Goal: Task Accomplishment & Management: Use online tool/utility

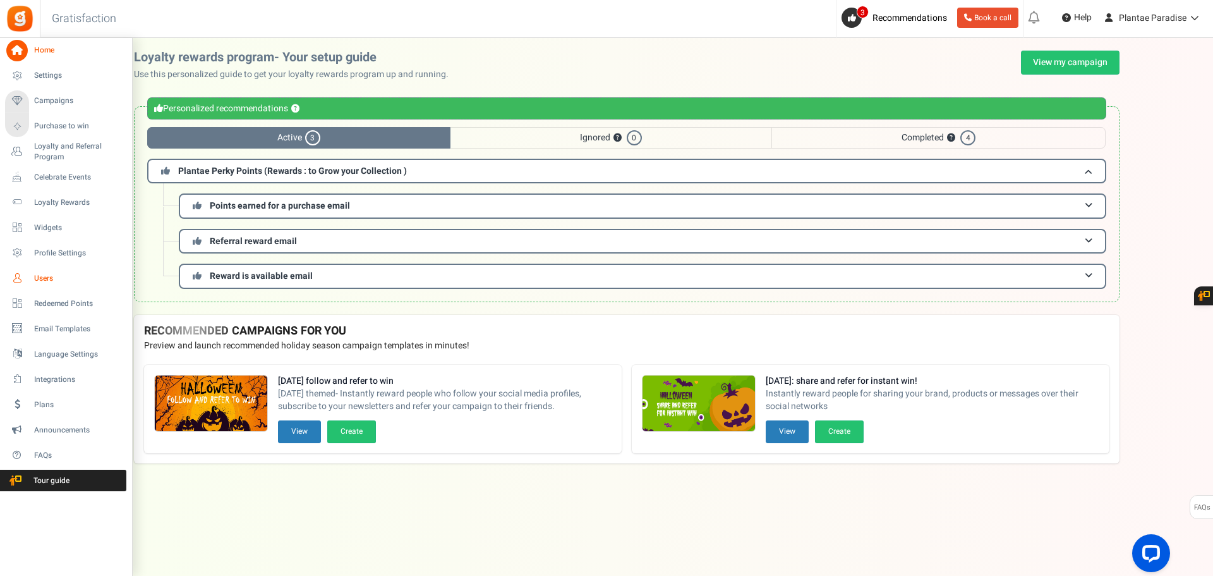
click at [40, 274] on span "Users" at bounding box center [78, 278] width 88 height 11
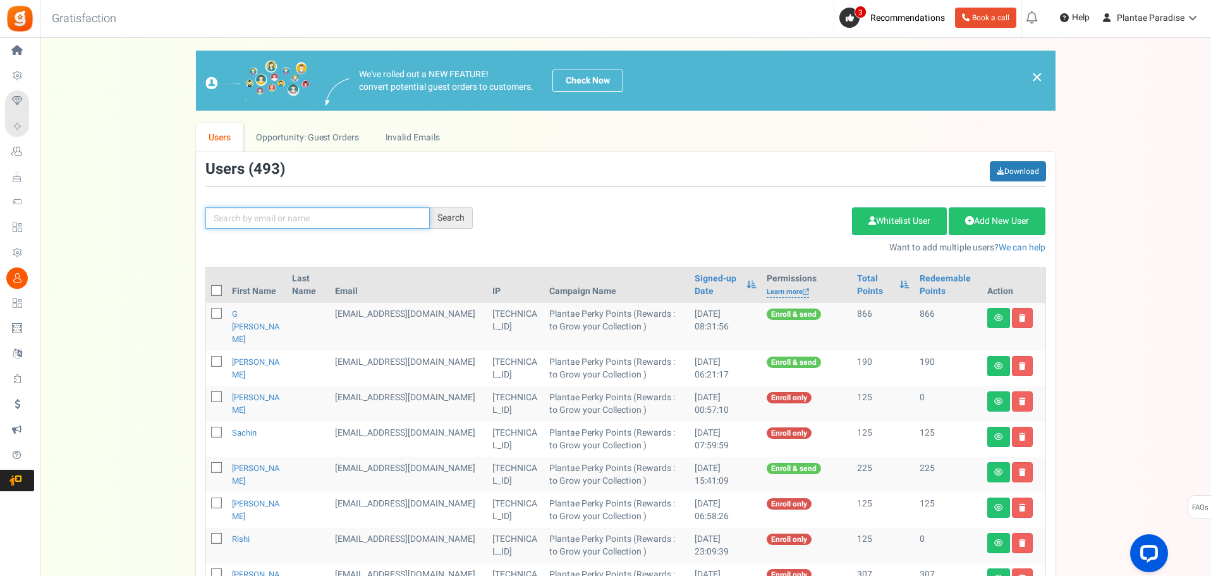
click at [296, 222] on input "text" at bounding box center [317, 217] width 224 height 21
paste input "[EMAIL_ADDRESS][DOMAIN_NAME]"
type input "[EMAIL_ADDRESS][DOMAIN_NAME]"
click at [240, 222] on input "text" at bounding box center [317, 217] width 224 height 21
paste input "[EMAIL_ADDRESS][DOMAIN_NAME]"
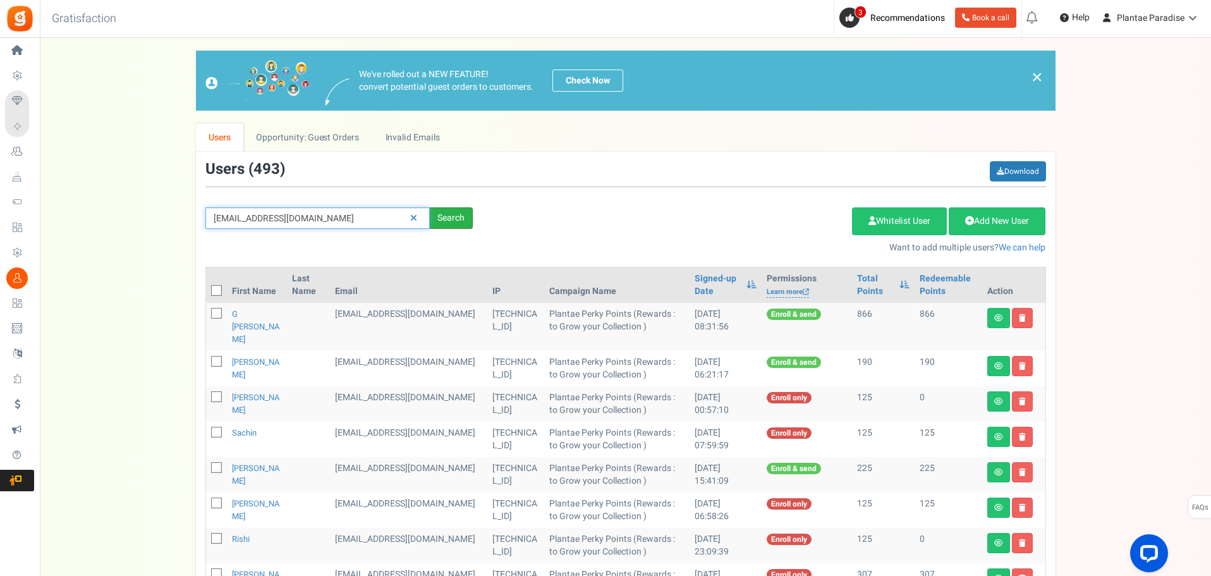
type input "[EMAIL_ADDRESS][DOMAIN_NAME]"
click at [454, 220] on div "Search" at bounding box center [451, 217] width 43 height 21
click at [242, 225] on input "text" at bounding box center [317, 217] width 224 height 21
paste input "[EMAIL_ADDRESS][DOMAIN_NAME]"
type input "[EMAIL_ADDRESS][DOMAIN_NAME]"
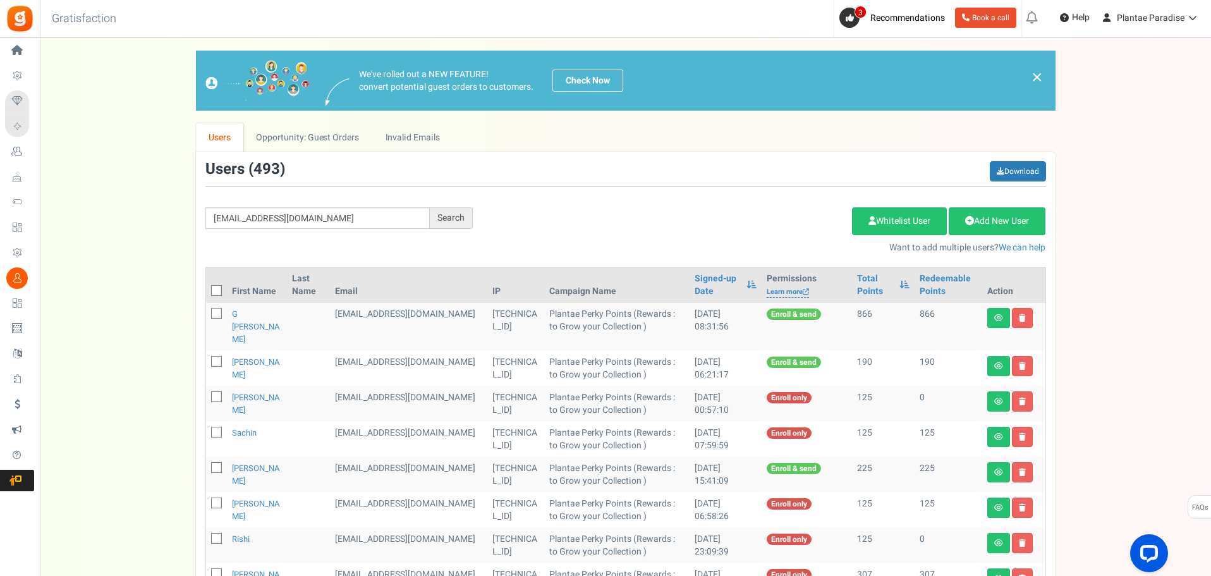
click at [450, 216] on div "Search" at bounding box center [451, 217] width 43 height 21
click at [253, 215] on input "text" at bounding box center [317, 217] width 224 height 21
paste input "[EMAIL_ADDRESS][DOMAIN_NAME]"
type input "[EMAIL_ADDRESS][DOMAIN_NAME]"
click at [454, 226] on div "Search" at bounding box center [451, 217] width 43 height 21
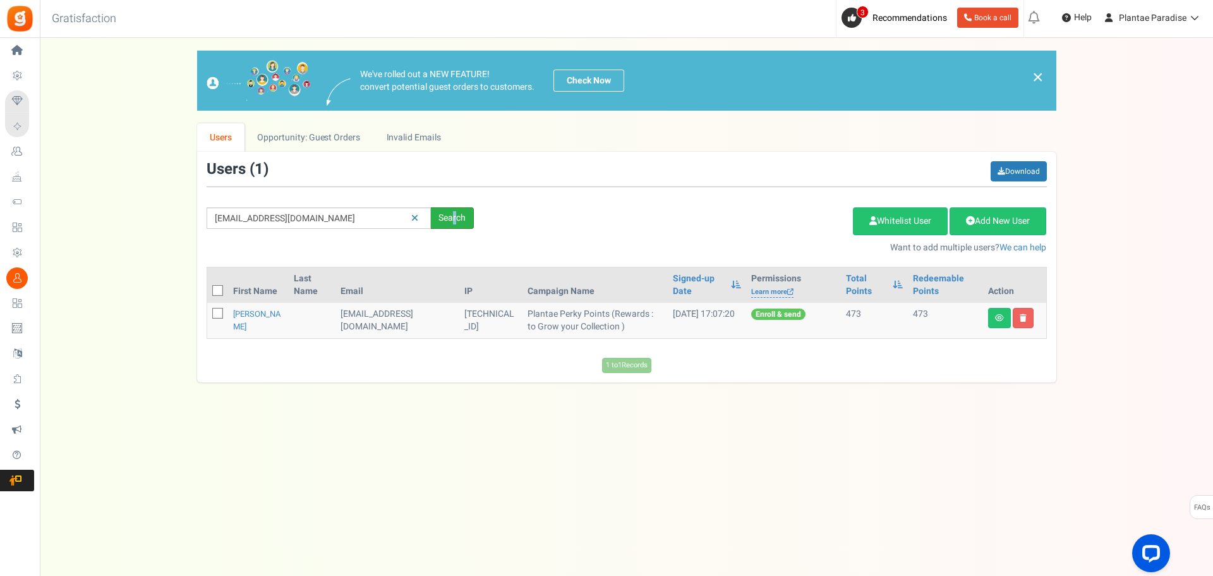
click at [452, 219] on div "Search" at bounding box center [452, 217] width 43 height 21
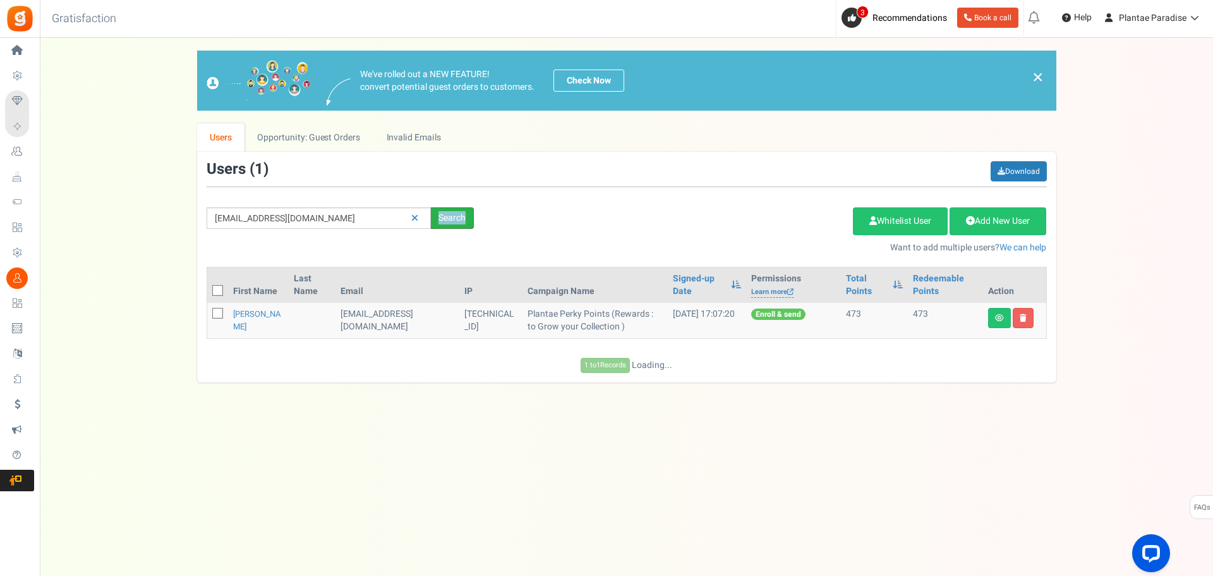
click at [452, 219] on div "Search" at bounding box center [452, 217] width 43 height 21
